Goal: Transaction & Acquisition: Subscribe to service/newsletter

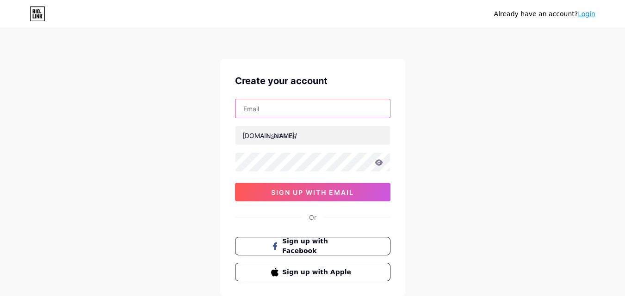
click at [264, 106] on input "text" at bounding box center [312, 108] width 154 height 18
type input "[EMAIL_ADDRESS][DOMAIN_NAME]"
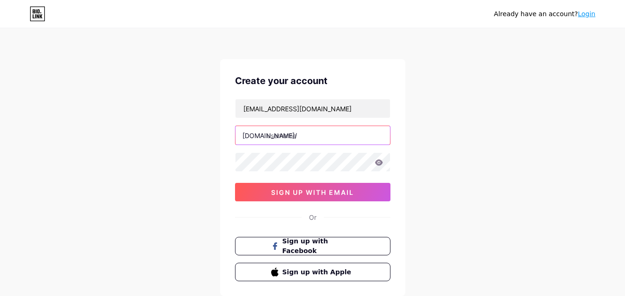
click at [315, 135] on input "text" at bounding box center [312, 135] width 154 height 18
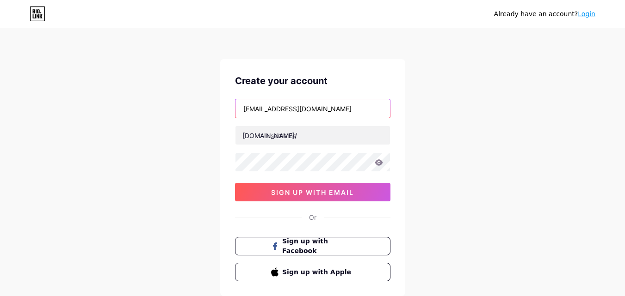
click at [270, 108] on input "[EMAIL_ADDRESS][DOMAIN_NAME]" at bounding box center [312, 108] width 154 height 18
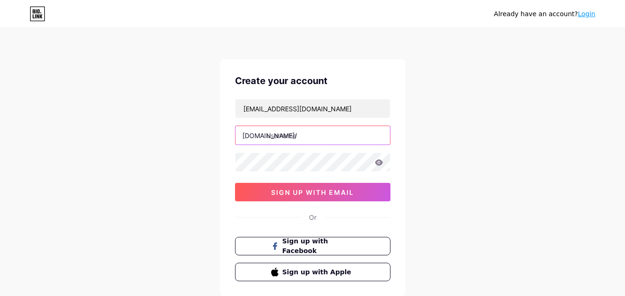
click at [308, 142] on input "text" at bounding box center [312, 135] width 154 height 18
paste input "bestcarmanuals"
type input "bestcarmanuals"
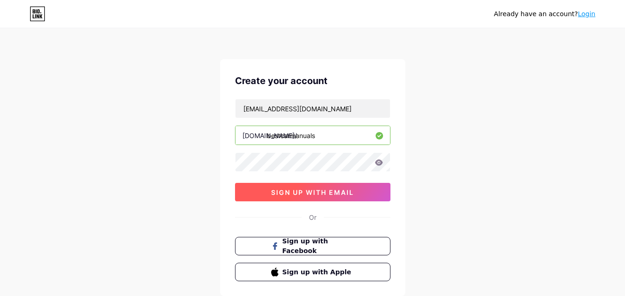
click at [324, 198] on button "sign up with email" at bounding box center [312, 192] width 155 height 18
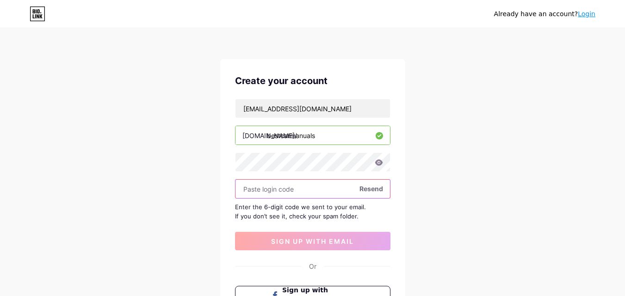
paste input "676633"
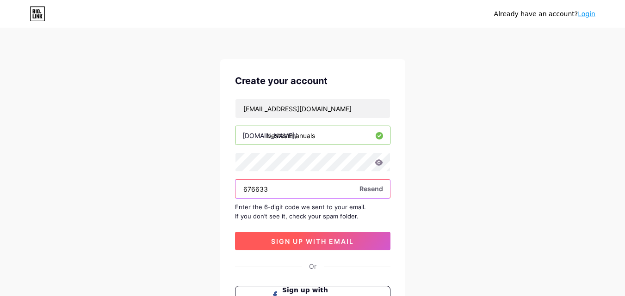
type input "676633"
click at [320, 247] on button "sign up with email" at bounding box center [312, 241] width 155 height 18
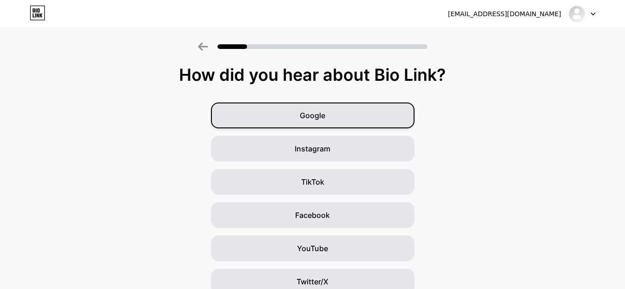
click at [335, 124] on div "Google" at bounding box center [312, 116] width 203 height 26
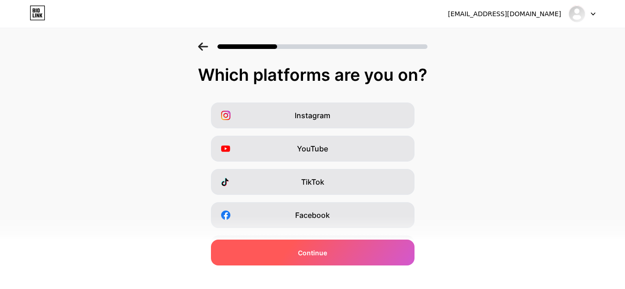
click at [297, 255] on div "Continue" at bounding box center [312, 253] width 203 height 26
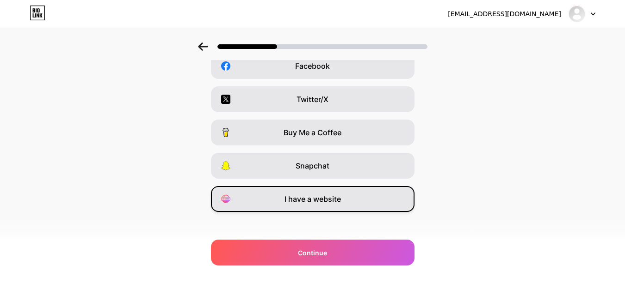
scroll to position [155, 0]
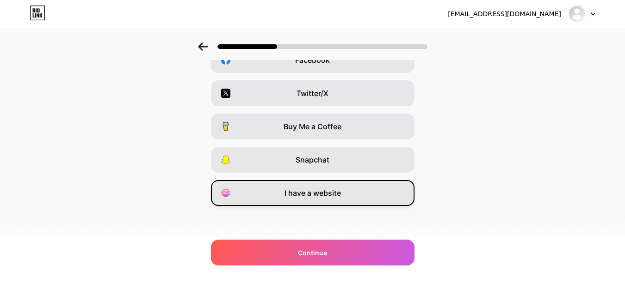
click at [324, 190] on span "I have a website" at bounding box center [312, 193] width 56 height 11
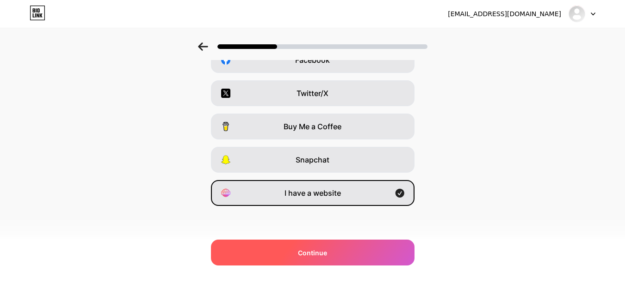
click at [320, 243] on div "Continue" at bounding box center [312, 253] width 203 height 26
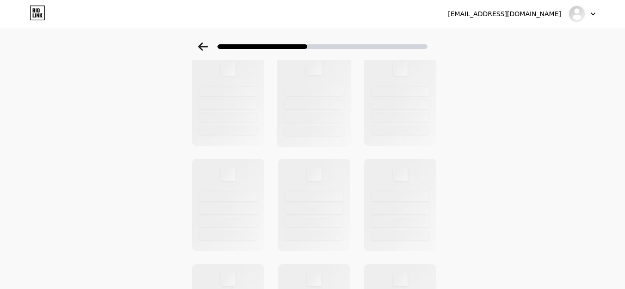
scroll to position [0, 0]
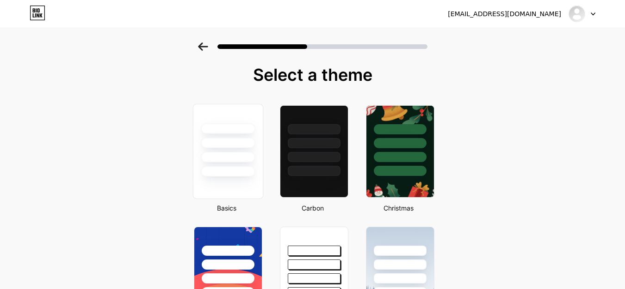
click at [244, 164] on div at bounding box center [227, 141] width 69 height 73
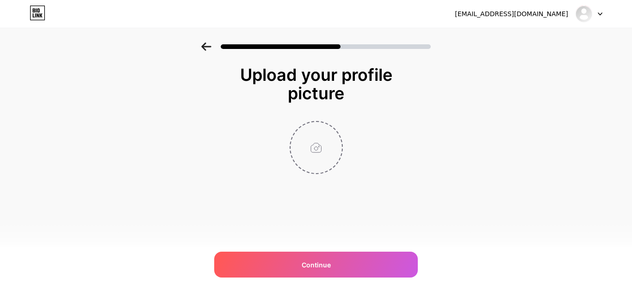
click at [322, 142] on input "file" at bounding box center [315, 147] width 51 height 51
type input "C:\fakepath\bestcarmanuals logo.png"
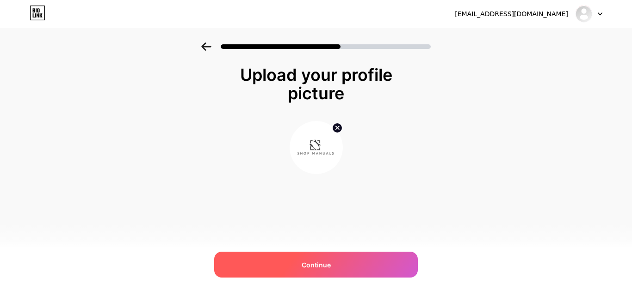
click at [348, 259] on div "Continue" at bounding box center [315, 265] width 203 height 26
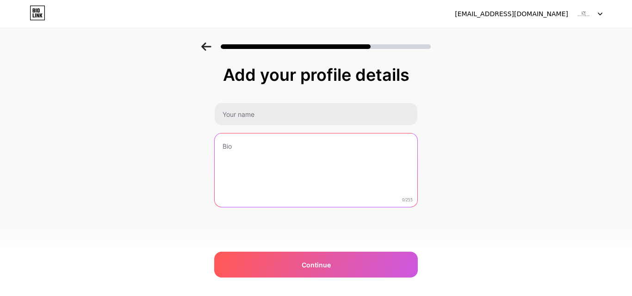
click at [289, 150] on textarea at bounding box center [316, 171] width 203 height 74
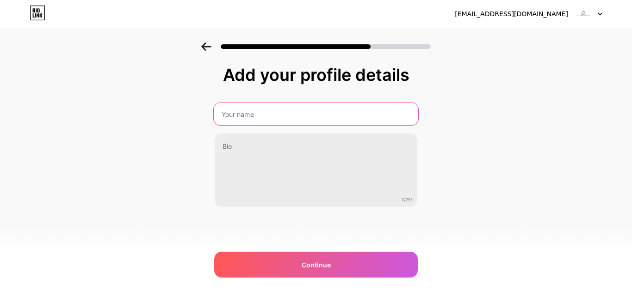
click at [289, 119] on input "text" at bounding box center [316, 114] width 204 height 22
type input "Shop Manuals"
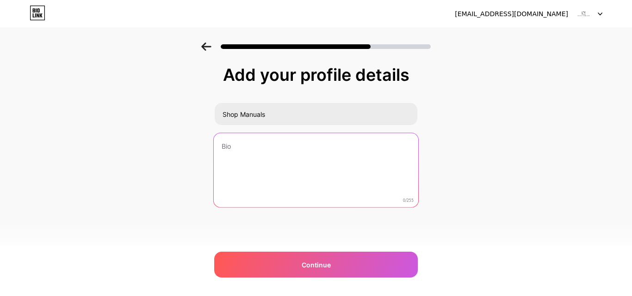
click at [293, 148] on textarea at bounding box center [316, 170] width 204 height 75
paste textarea "Best Online Auto Repair Manuals for Honda, Toyota, and Ford Owners"
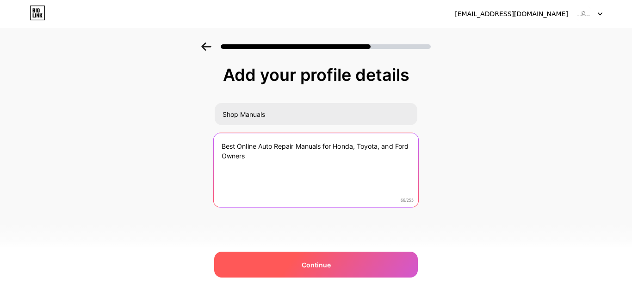
type textarea "Best Online Auto Repair Manuals for Honda, Toyota, and Ford Owners"
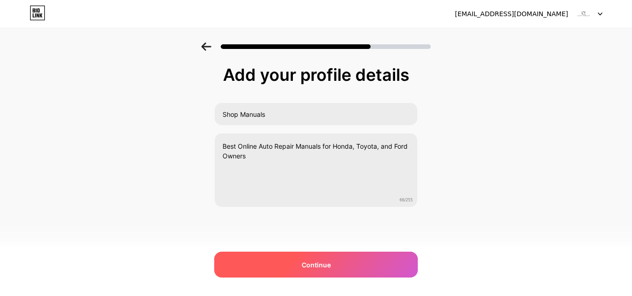
click at [292, 271] on div "Continue" at bounding box center [315, 265] width 203 height 26
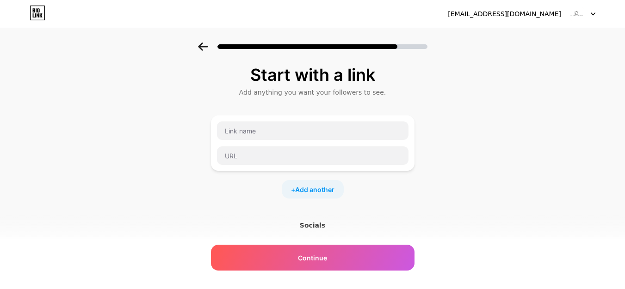
click at [208, 48] on icon at bounding box center [203, 47] width 10 height 8
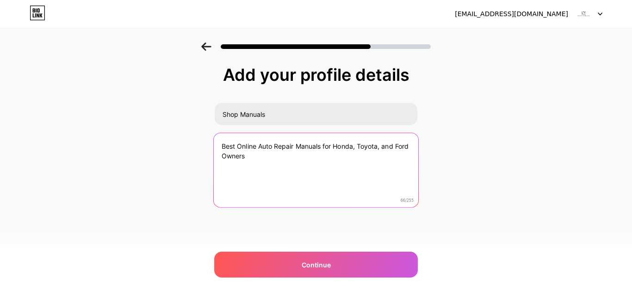
drag, startPoint x: 322, startPoint y: 146, endPoint x: 345, endPoint y: 177, distance: 38.7
click at [345, 177] on textarea "Best Online Auto Repair Manuals for Honda, Toyota, and Ford Owners" at bounding box center [316, 170] width 204 height 75
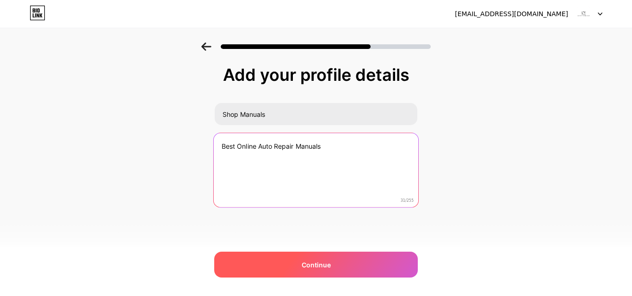
type textarea "Best Online Auto Repair Manuals"
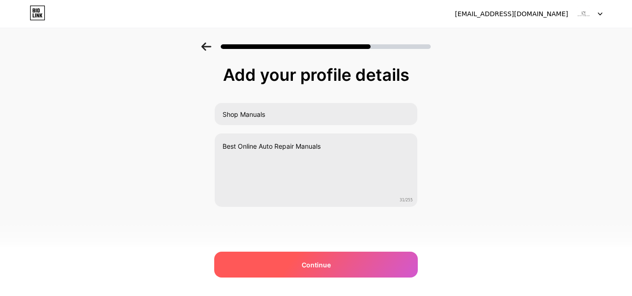
click at [333, 263] on div "Continue" at bounding box center [315, 265] width 203 height 26
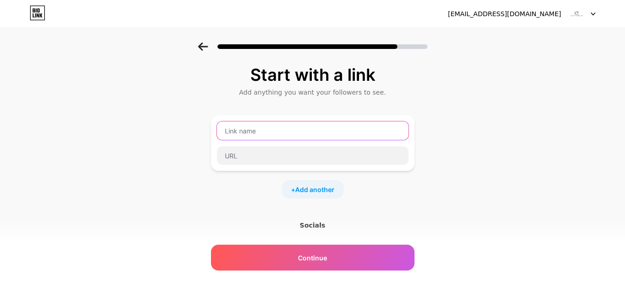
click at [307, 138] on input "text" at bounding box center [312, 131] width 191 height 18
type input "website"
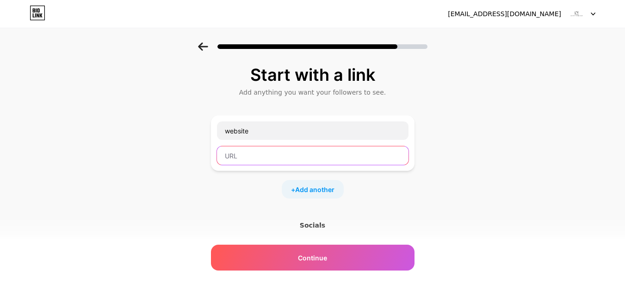
click at [299, 152] on input "text" at bounding box center [312, 156] width 191 height 18
paste input "[URL][DOMAIN_NAME]"
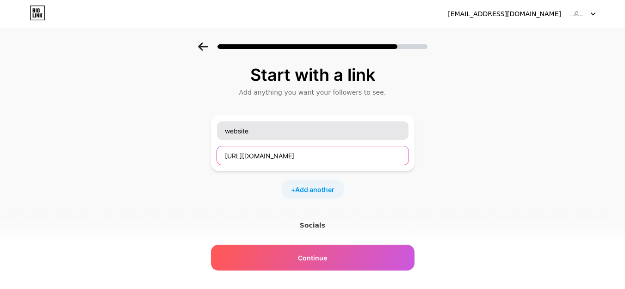
scroll to position [0, 6]
drag, startPoint x: 311, startPoint y: 155, endPoint x: 607, endPoint y: 176, distance: 296.7
click at [605, 180] on div "Start with a link Add anything you want your followers to see. website [URL][DO…" at bounding box center [312, 205] width 625 height 325
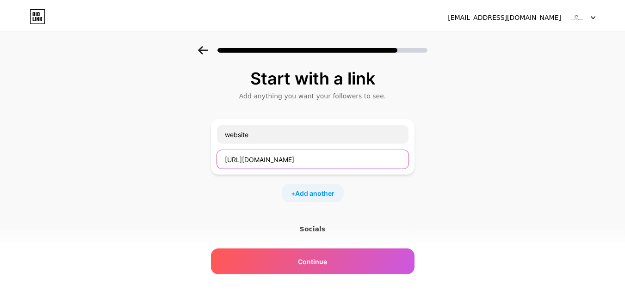
scroll to position [0, 0]
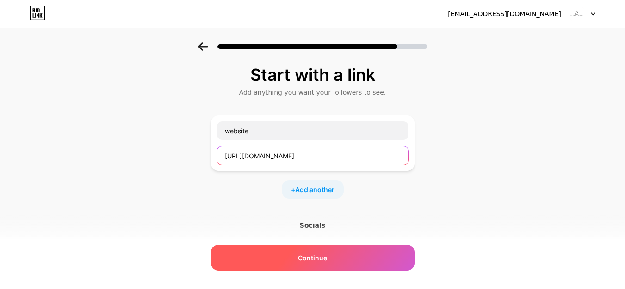
type input "[URL][DOMAIN_NAME]"
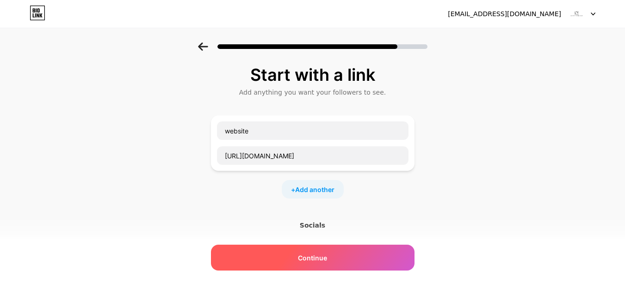
click at [367, 253] on div "Continue" at bounding box center [312, 258] width 203 height 26
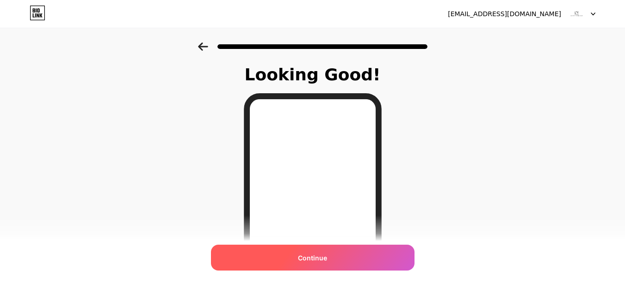
click at [308, 246] on div "Continue" at bounding box center [312, 258] width 203 height 26
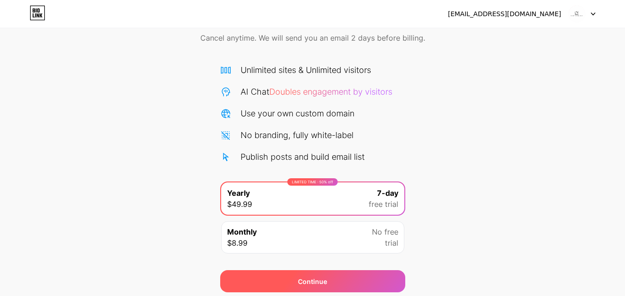
scroll to position [76, 0]
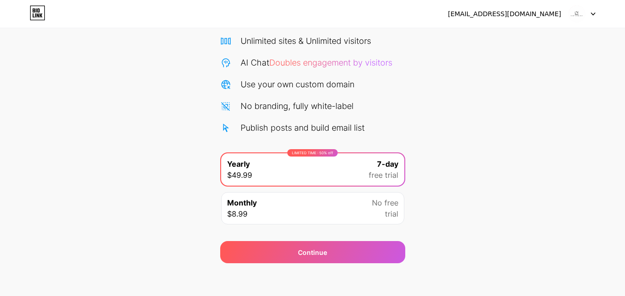
scroll to position [76, 0]
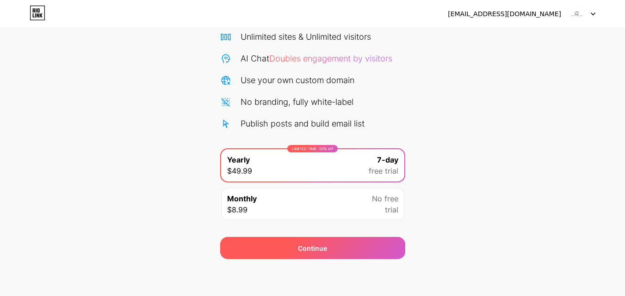
click at [348, 245] on div "Continue" at bounding box center [312, 248] width 185 height 22
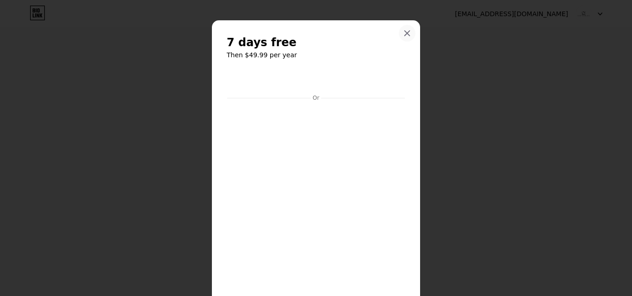
click at [403, 31] on icon at bounding box center [406, 33] width 7 height 7
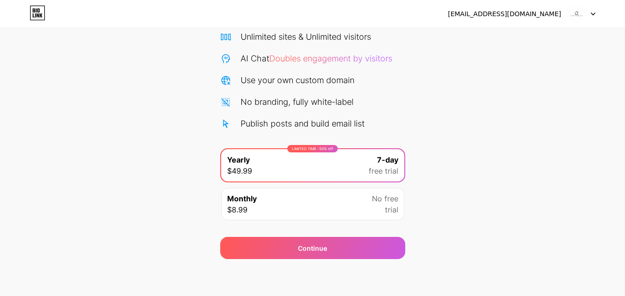
click at [483, 36] on div "Start your 7 day free trial Cancel anytime. We will send you an email 2 days be…" at bounding box center [312, 113] width 625 height 293
click at [494, 18] on div "[EMAIL_ADDRESS][DOMAIN_NAME]" at bounding box center [504, 14] width 113 height 10
click at [582, 12] on img at bounding box center [577, 14] width 18 height 18
click at [509, 34] on li "Logout" at bounding box center [537, 37] width 115 height 25
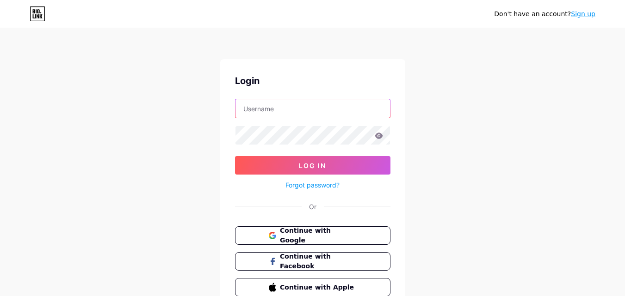
type input "[EMAIL_ADDRESS][DOMAIN_NAME]"
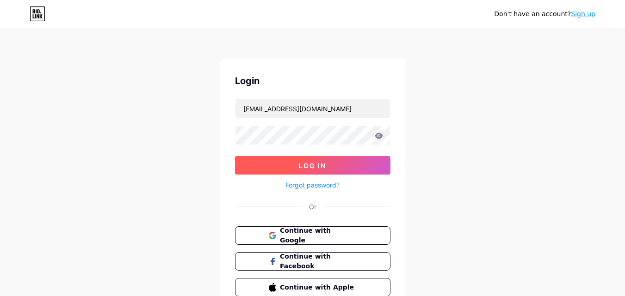
click at [331, 168] on button "Log In" at bounding box center [312, 165] width 155 height 18
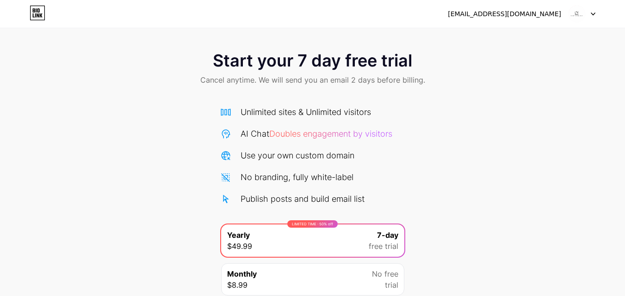
scroll to position [76, 0]
